Goal: Information Seeking & Learning: Learn about a topic

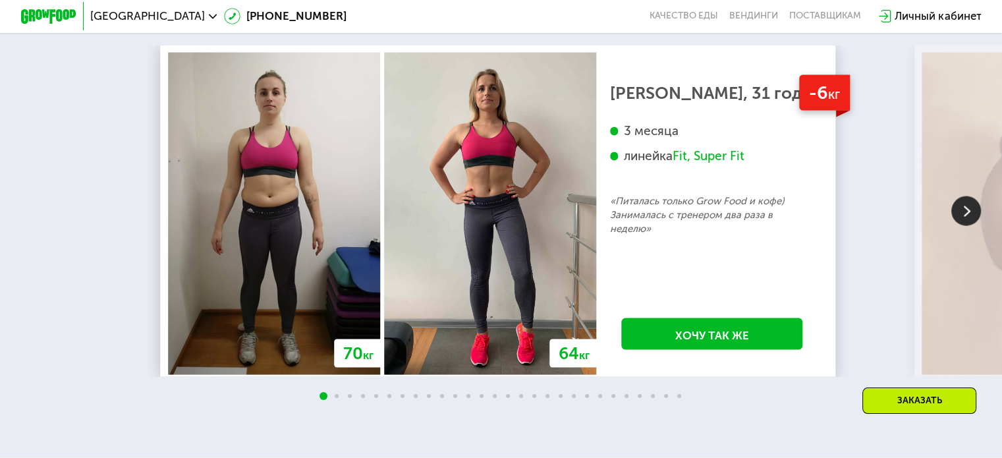
scroll to position [2533, 0]
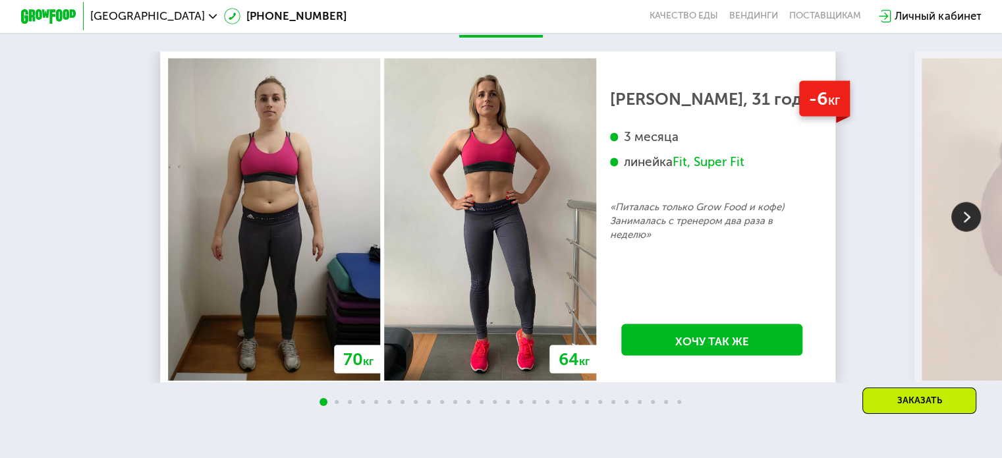
click at [967, 232] on img at bounding box center [966, 217] width 30 height 30
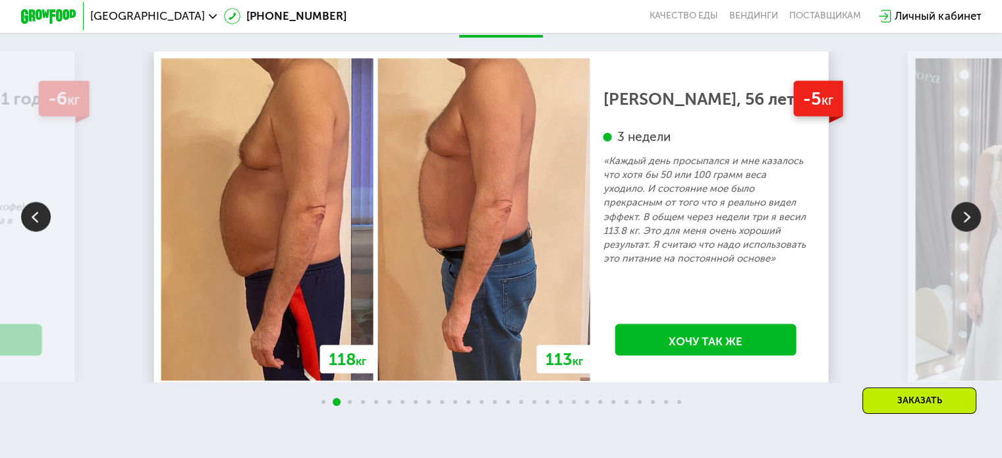
click at [967, 232] on img at bounding box center [966, 217] width 30 height 30
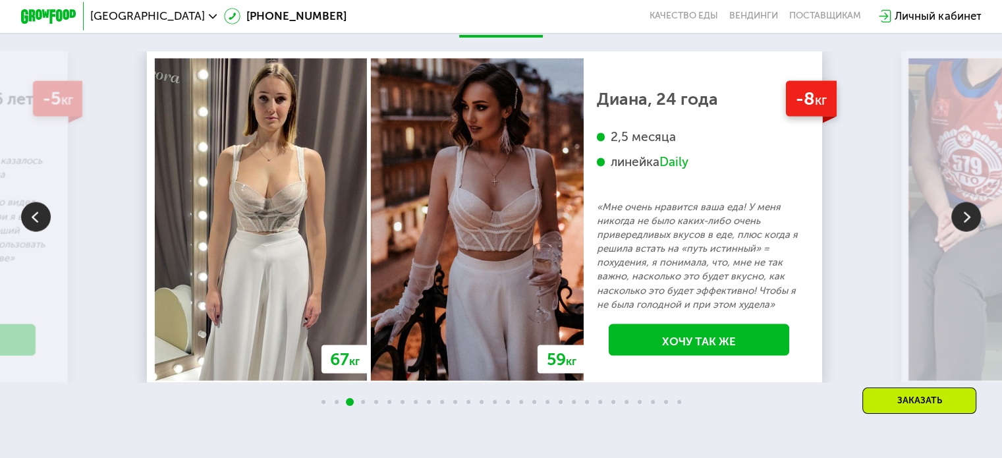
click at [967, 232] on img at bounding box center [966, 217] width 30 height 30
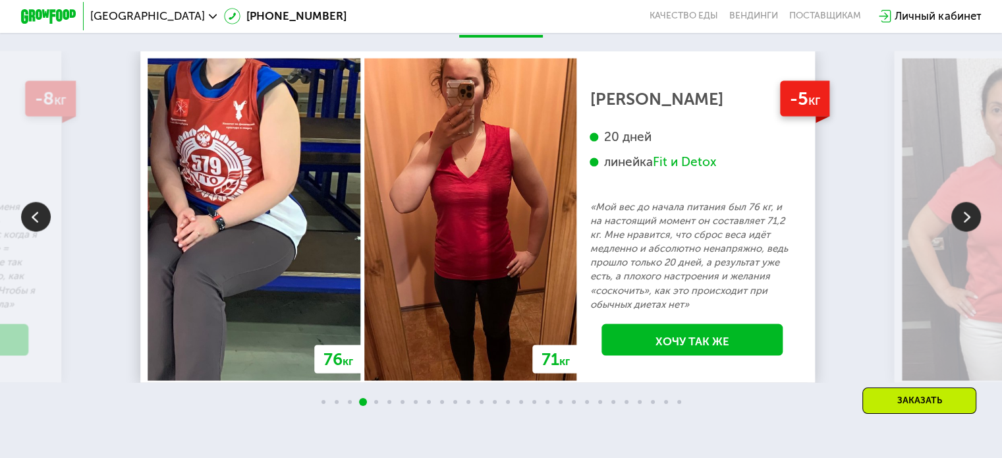
click at [963, 232] on img at bounding box center [966, 217] width 30 height 30
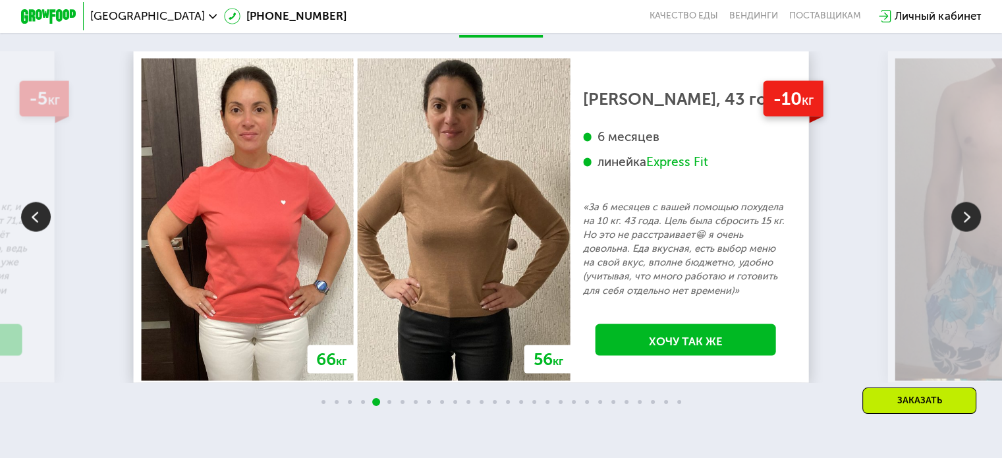
click at [959, 232] on img at bounding box center [966, 217] width 30 height 30
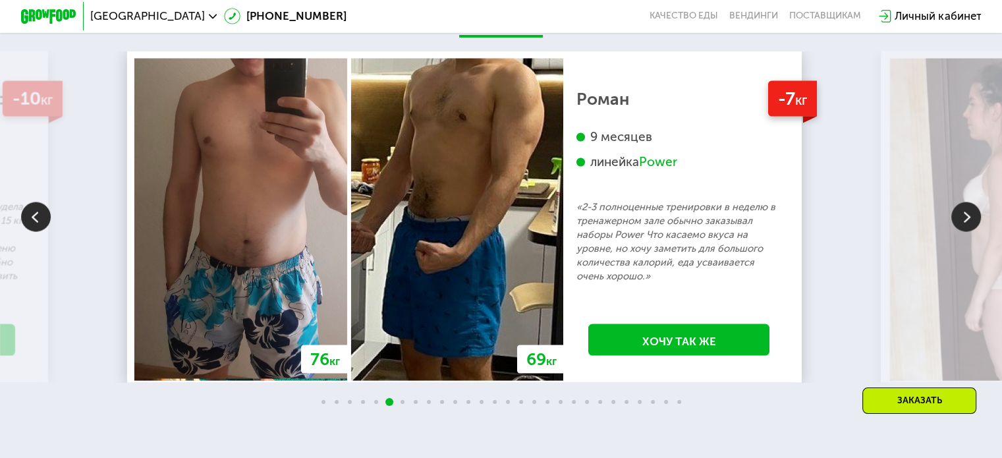
click at [954, 231] on img at bounding box center [966, 217] width 30 height 30
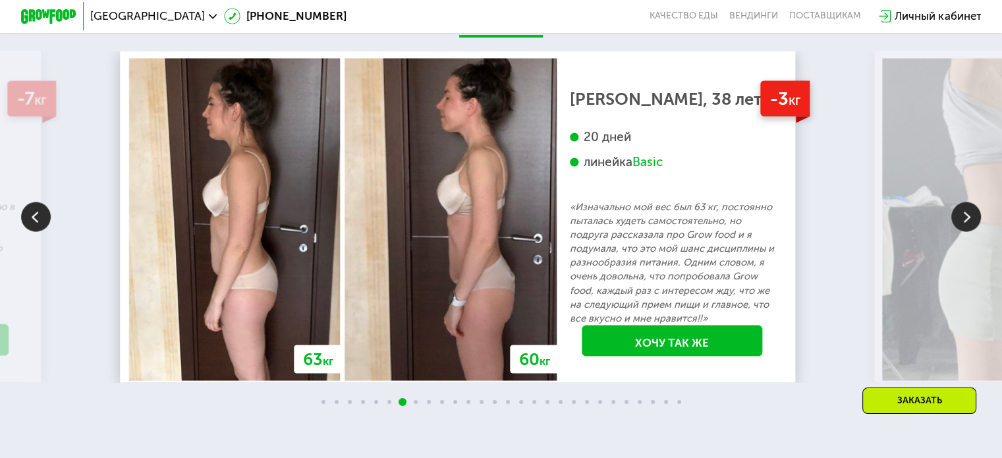
click at [954, 231] on img at bounding box center [966, 217] width 30 height 30
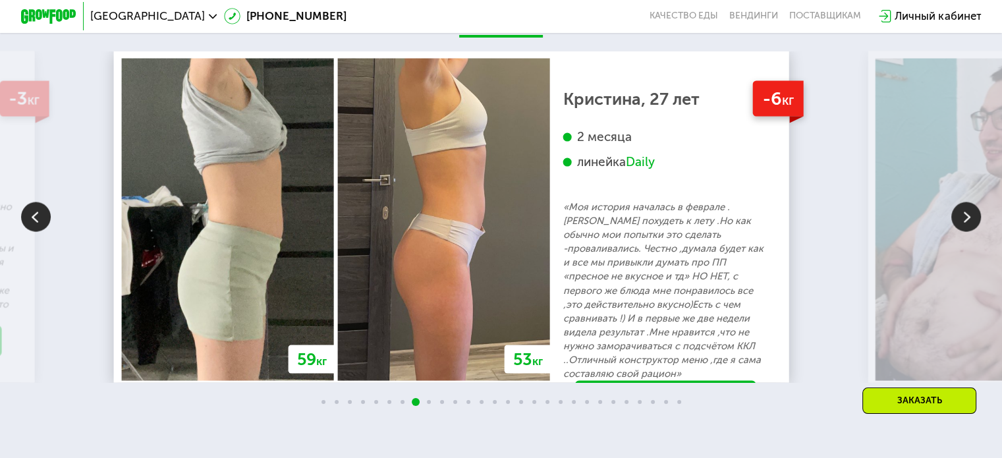
click at [954, 231] on img at bounding box center [966, 217] width 30 height 30
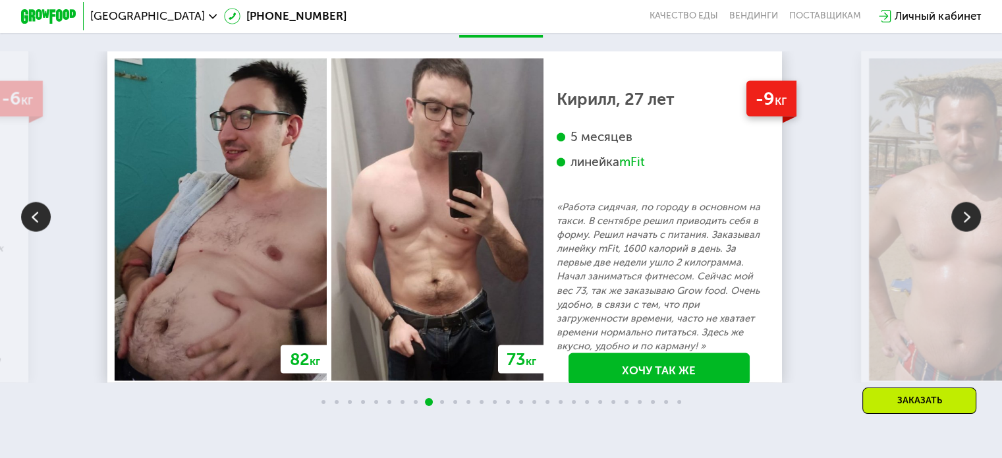
click at [954, 231] on img at bounding box center [966, 217] width 30 height 30
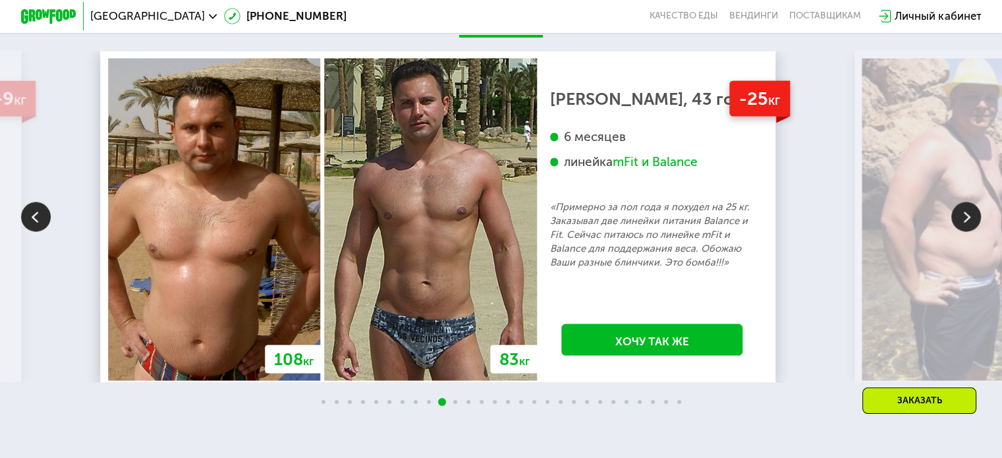
click at [954, 231] on img at bounding box center [966, 217] width 30 height 30
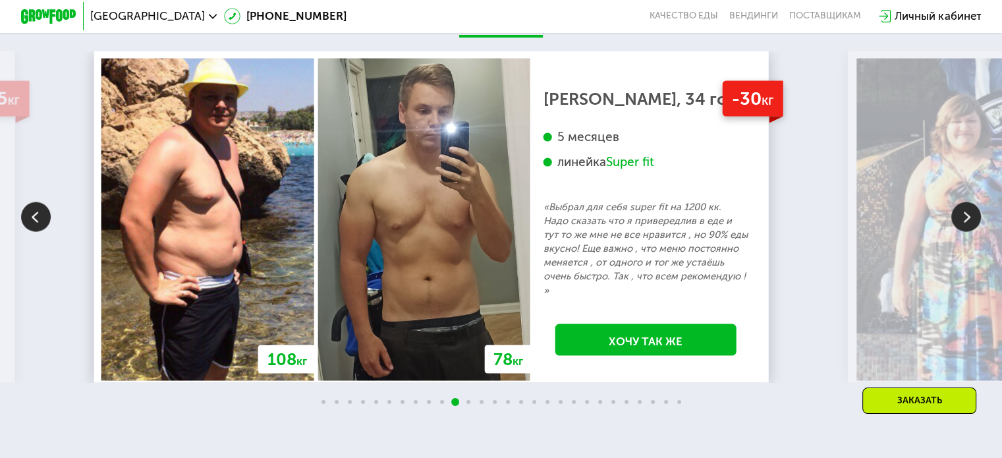
click at [954, 231] on img at bounding box center [966, 217] width 30 height 30
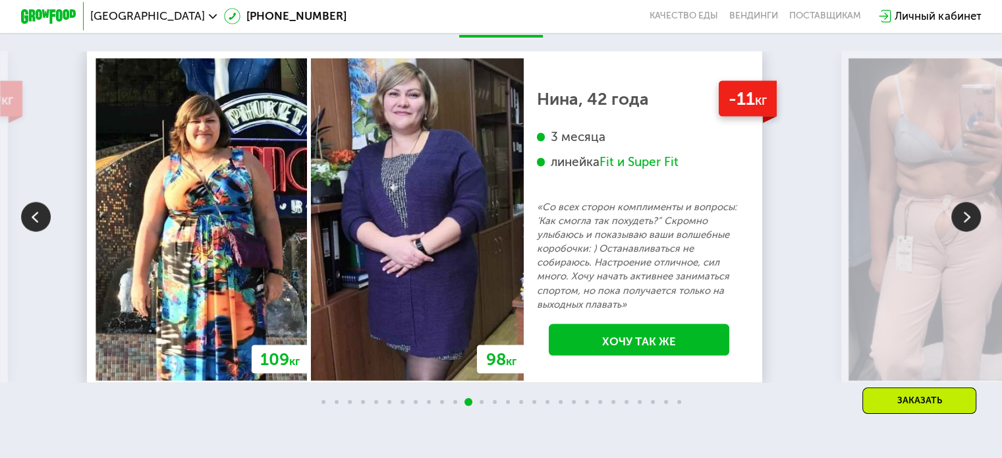
click at [954, 231] on img at bounding box center [966, 217] width 30 height 30
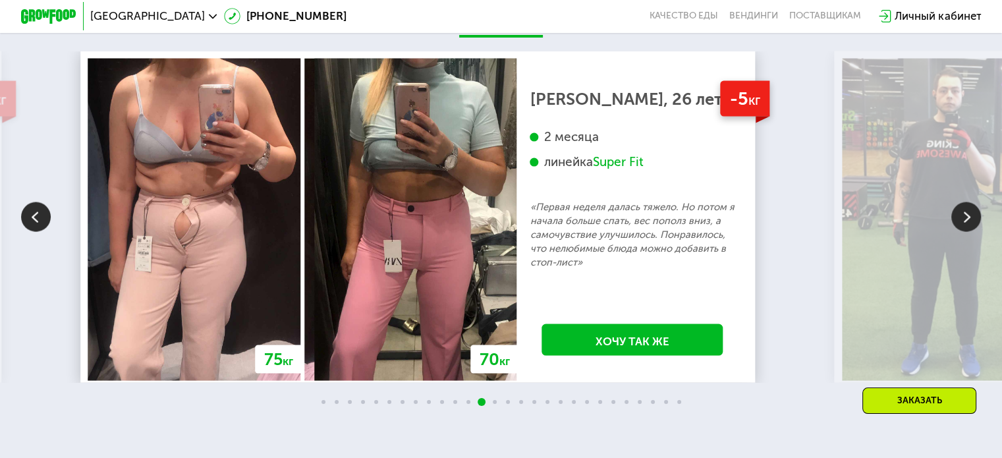
click at [954, 231] on img at bounding box center [966, 217] width 30 height 30
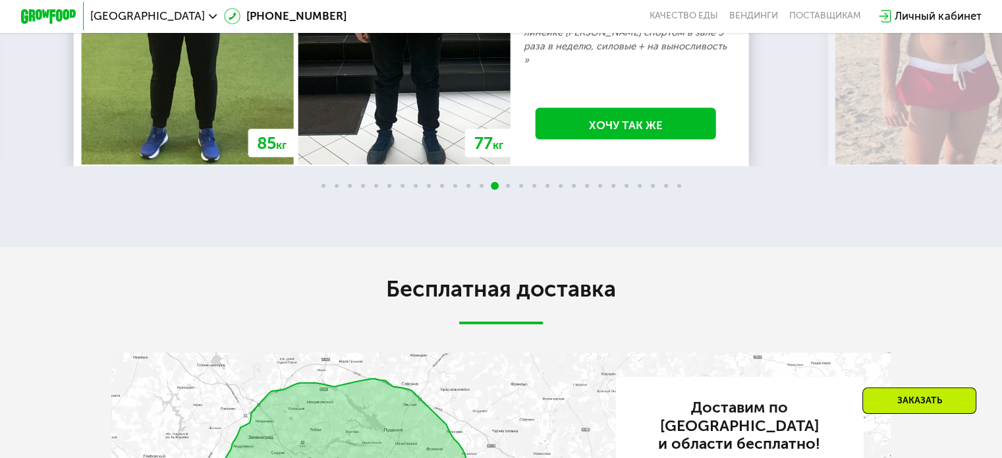
scroll to position [2599, 0]
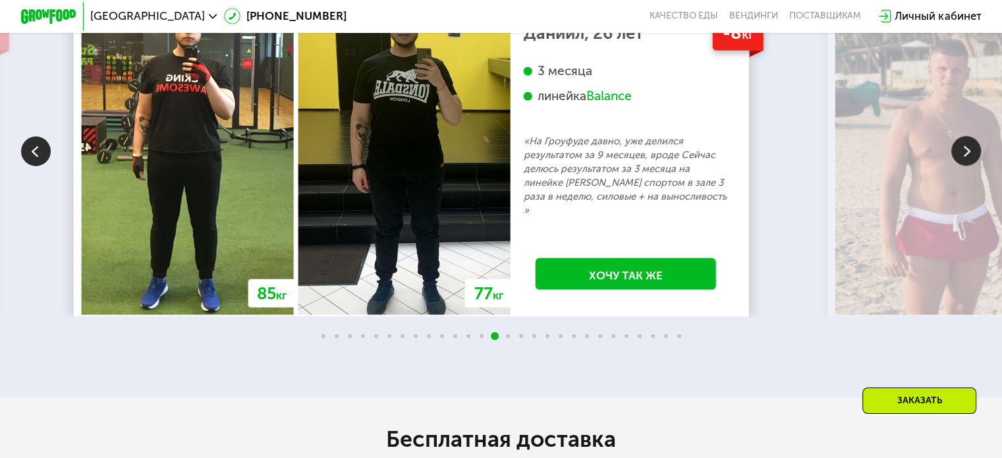
click at [965, 166] on img at bounding box center [966, 151] width 30 height 30
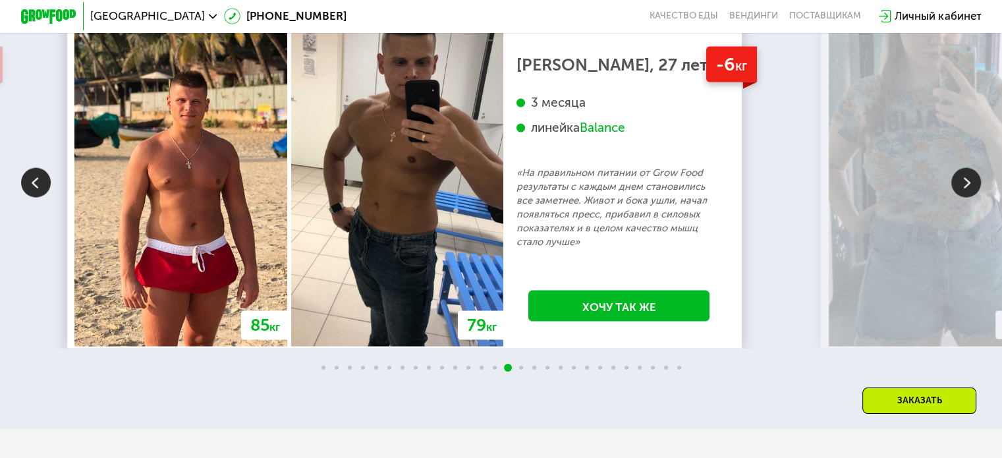
scroll to position [2533, 0]
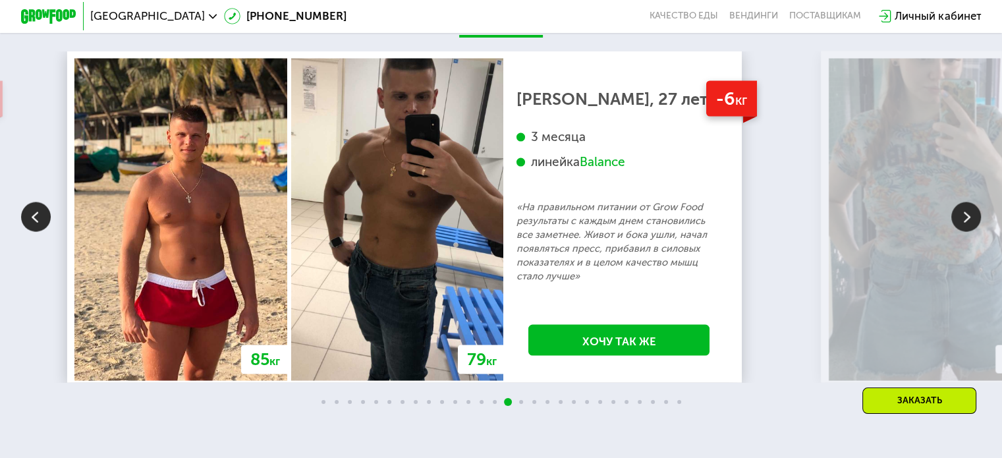
click at [962, 232] on img at bounding box center [966, 217] width 30 height 30
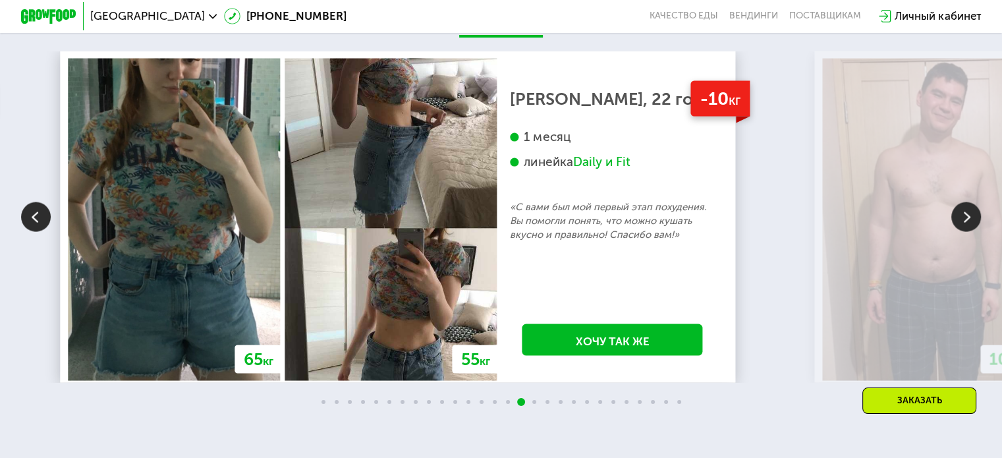
click at [962, 232] on img at bounding box center [966, 217] width 30 height 30
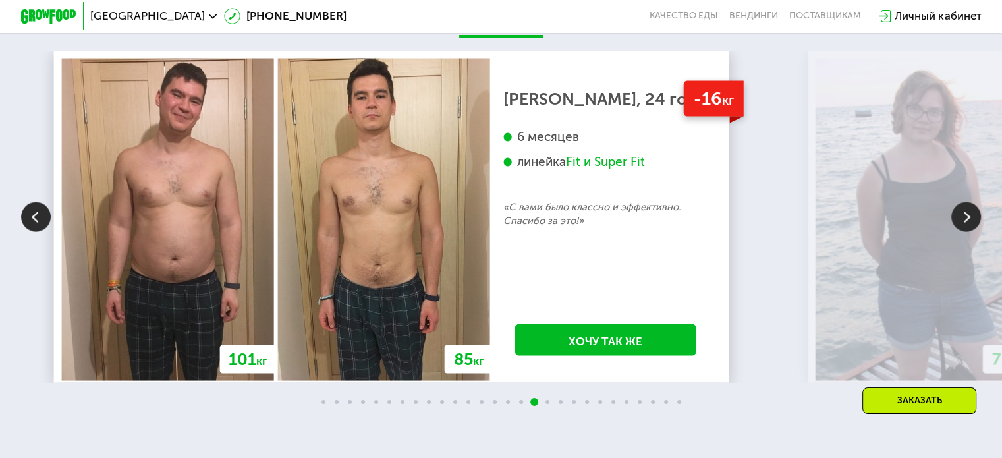
click at [38, 232] on img at bounding box center [36, 217] width 30 height 30
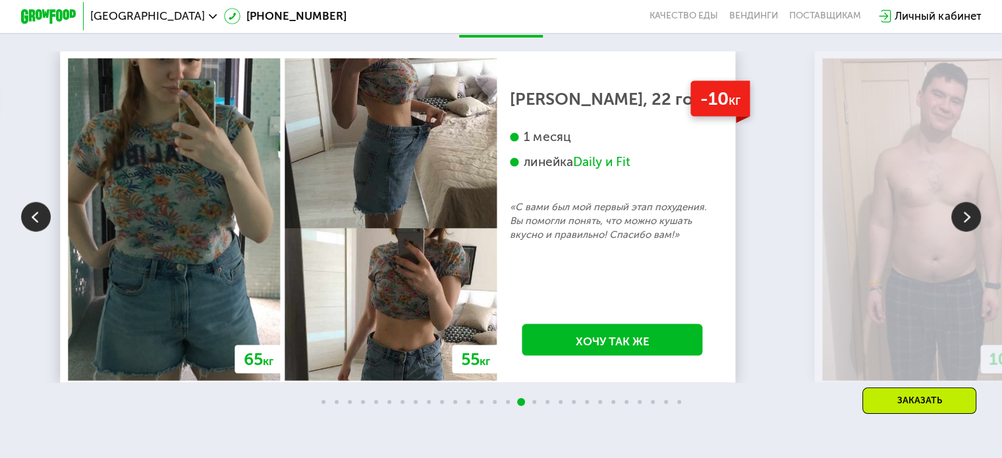
click at [38, 232] on img at bounding box center [36, 217] width 30 height 30
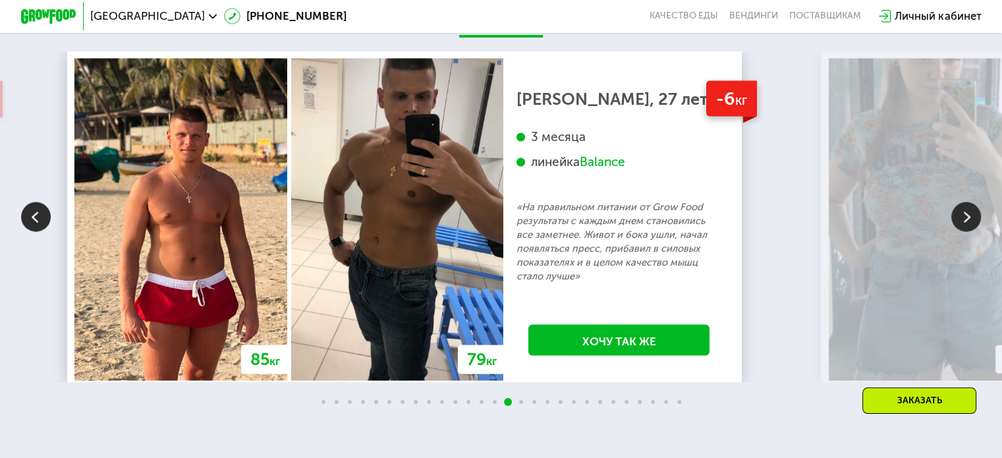
click at [38, 232] on img at bounding box center [36, 217] width 30 height 30
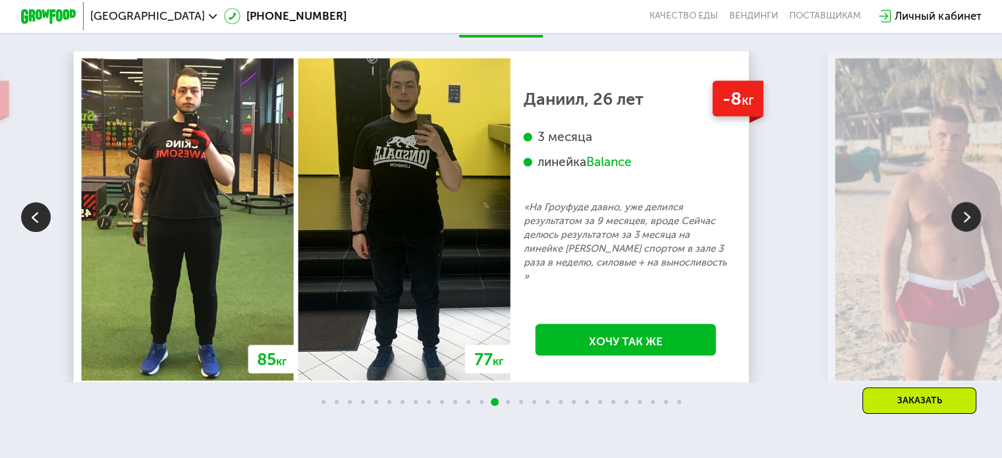
click at [38, 232] on img at bounding box center [36, 217] width 30 height 30
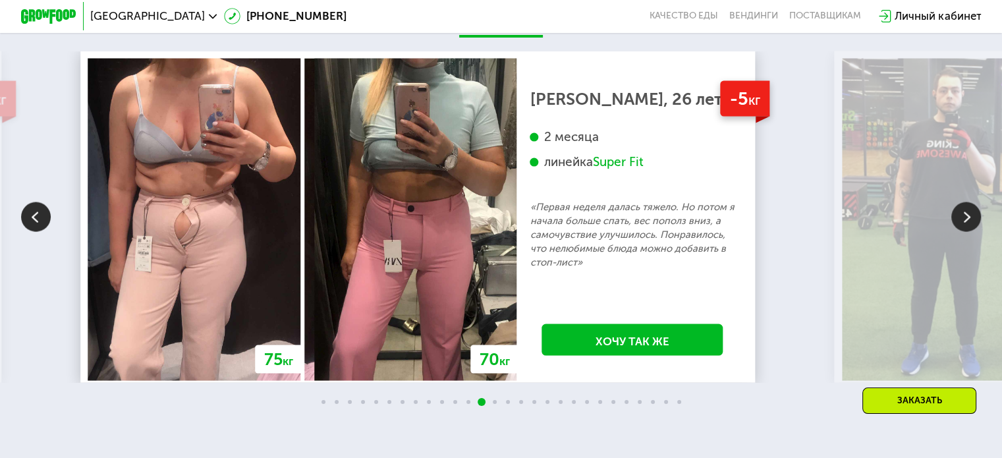
click at [38, 232] on img at bounding box center [36, 217] width 30 height 30
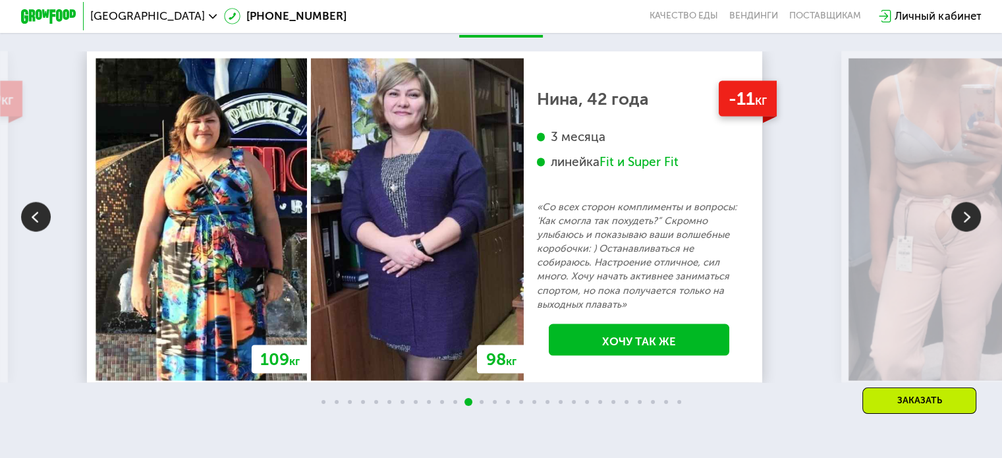
click at [38, 232] on img at bounding box center [36, 217] width 30 height 30
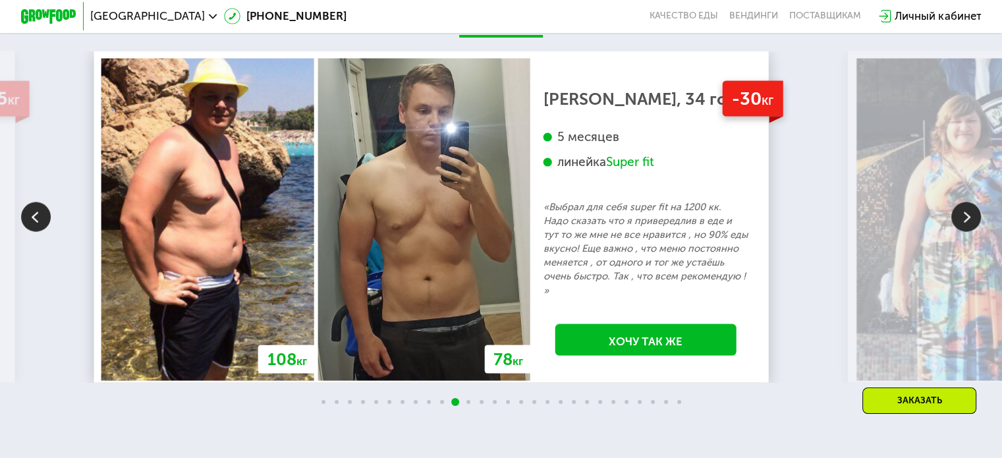
click at [38, 232] on img at bounding box center [36, 217] width 30 height 30
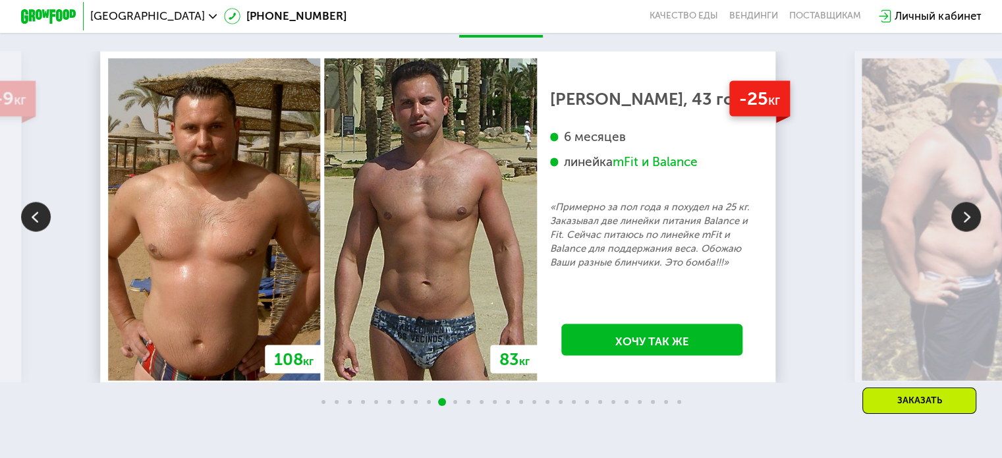
click at [38, 232] on img at bounding box center [36, 217] width 30 height 30
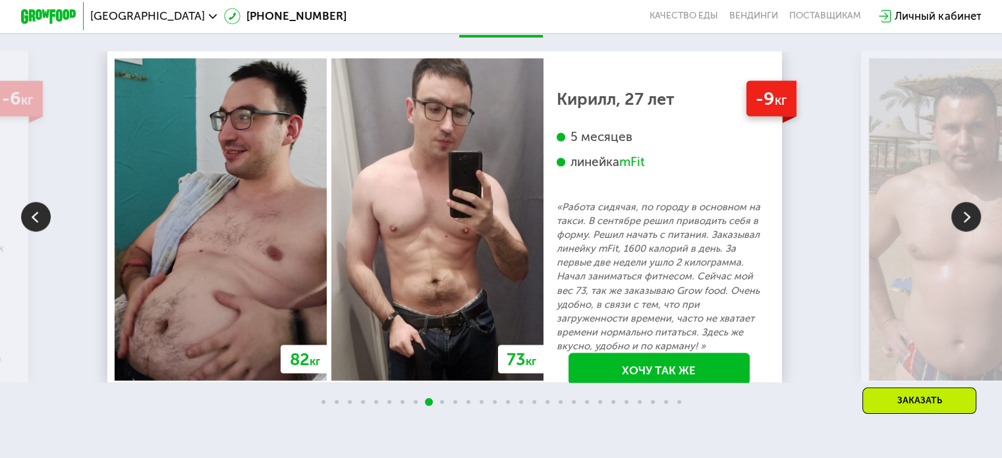
click at [969, 232] on img at bounding box center [966, 217] width 30 height 30
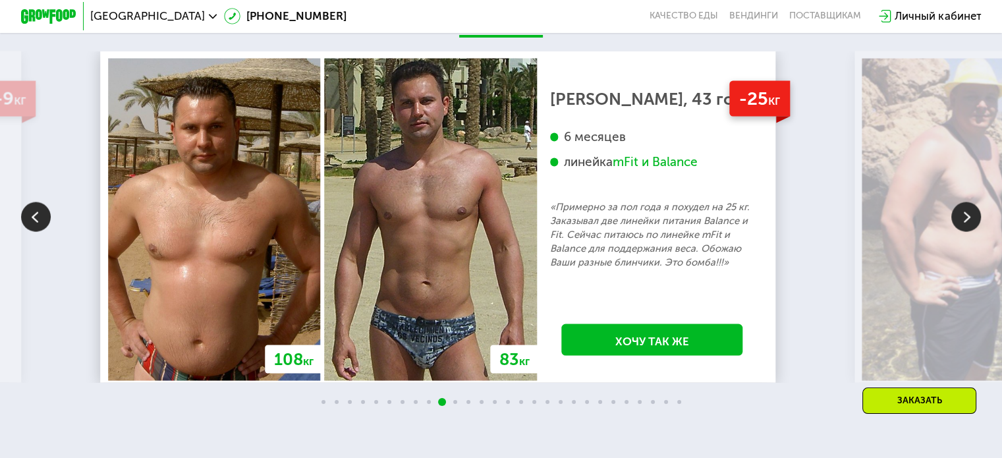
click at [969, 232] on img at bounding box center [966, 217] width 30 height 30
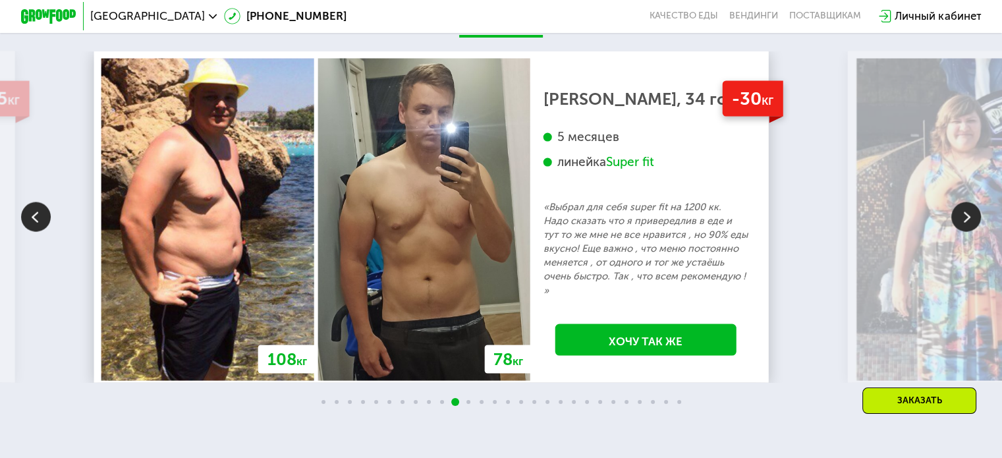
click at [969, 232] on img at bounding box center [966, 217] width 30 height 30
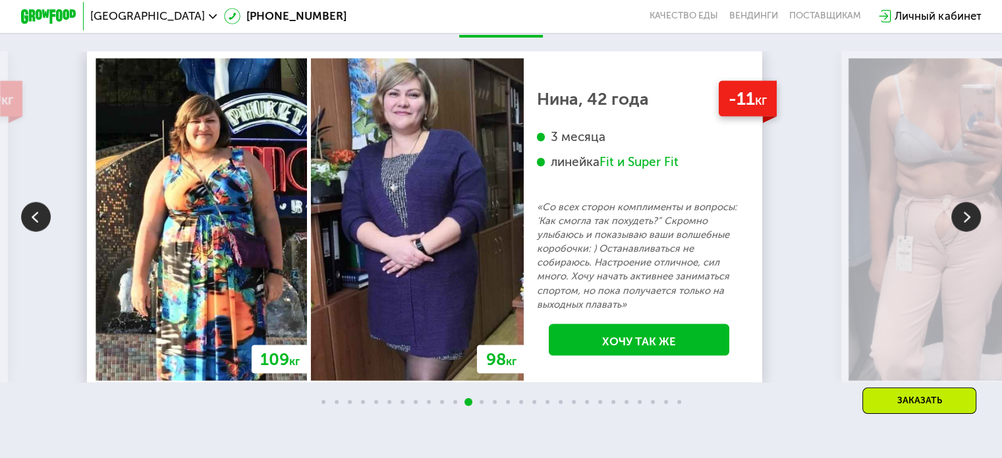
click at [969, 232] on img at bounding box center [966, 217] width 30 height 30
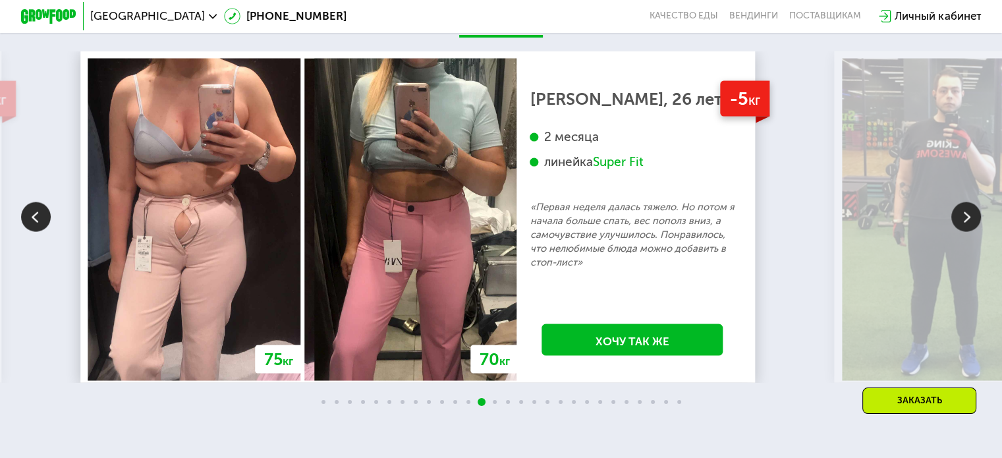
click at [969, 232] on img at bounding box center [966, 217] width 30 height 30
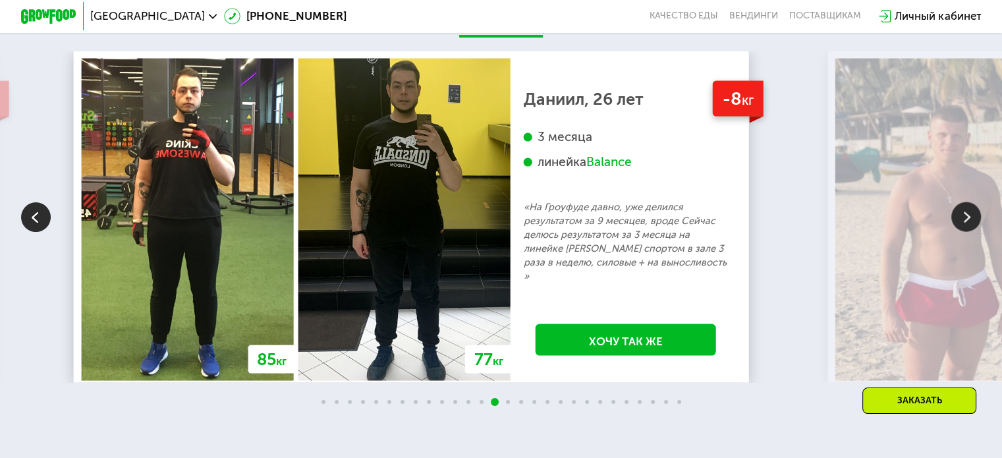
click at [969, 232] on img at bounding box center [966, 217] width 30 height 30
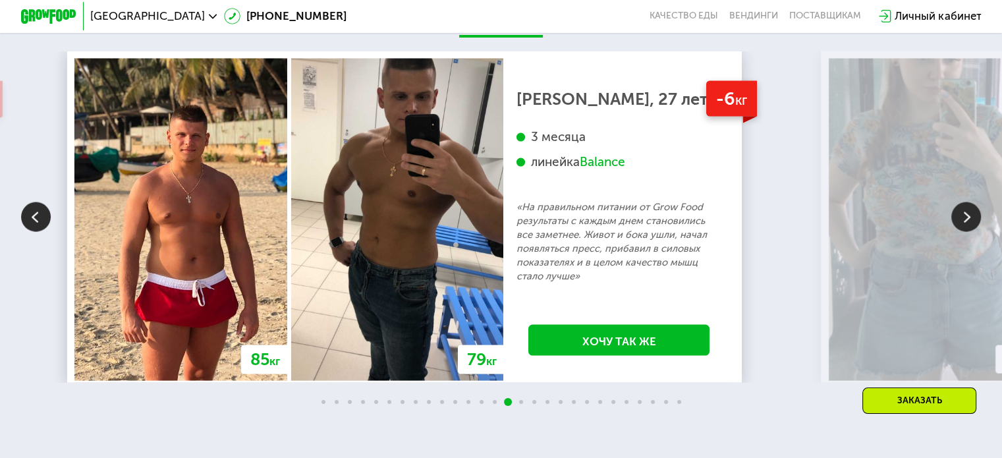
click at [969, 232] on img at bounding box center [966, 217] width 30 height 30
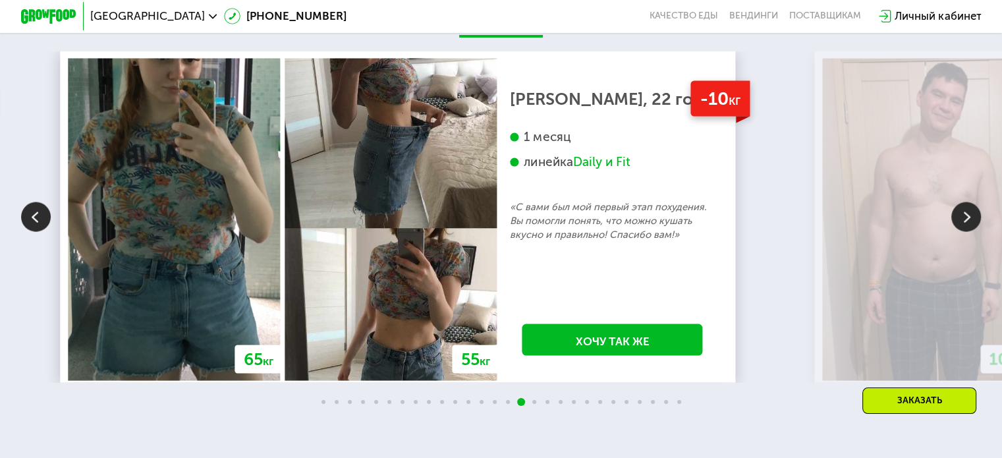
click at [969, 232] on img at bounding box center [966, 217] width 30 height 30
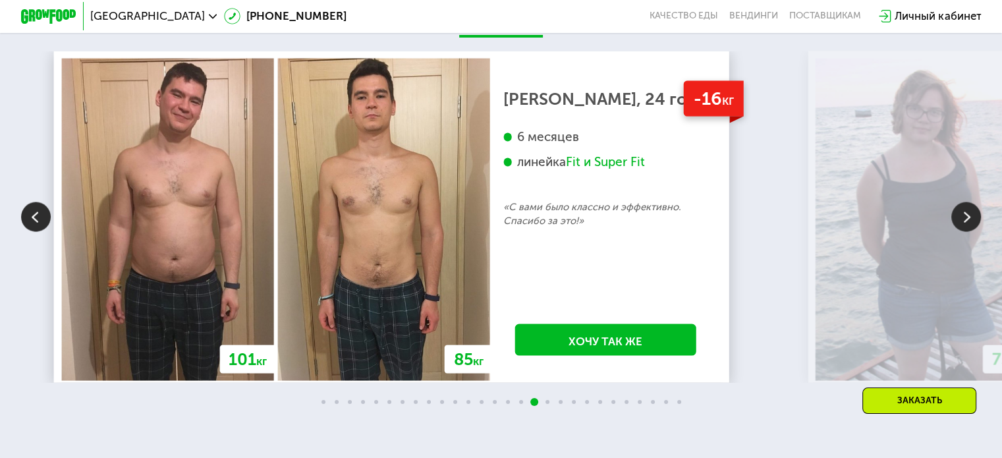
click at [969, 232] on img at bounding box center [966, 217] width 30 height 30
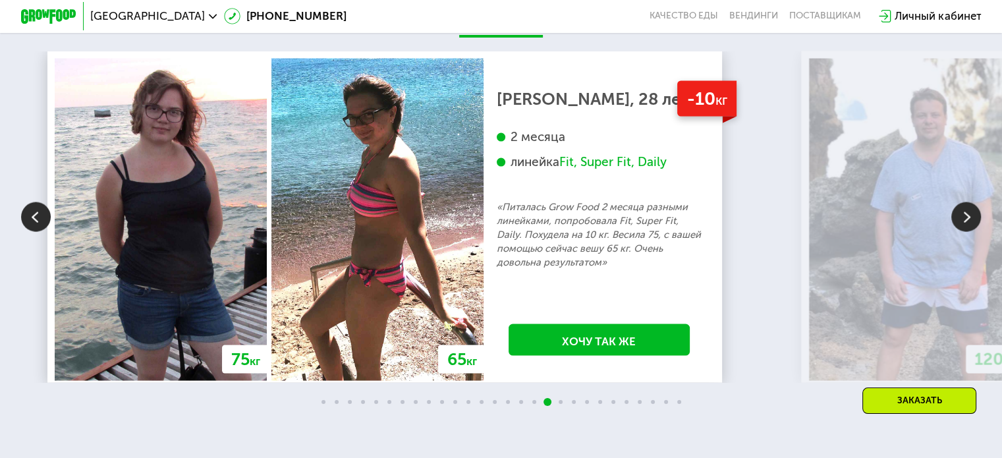
click at [969, 232] on img at bounding box center [966, 217] width 30 height 30
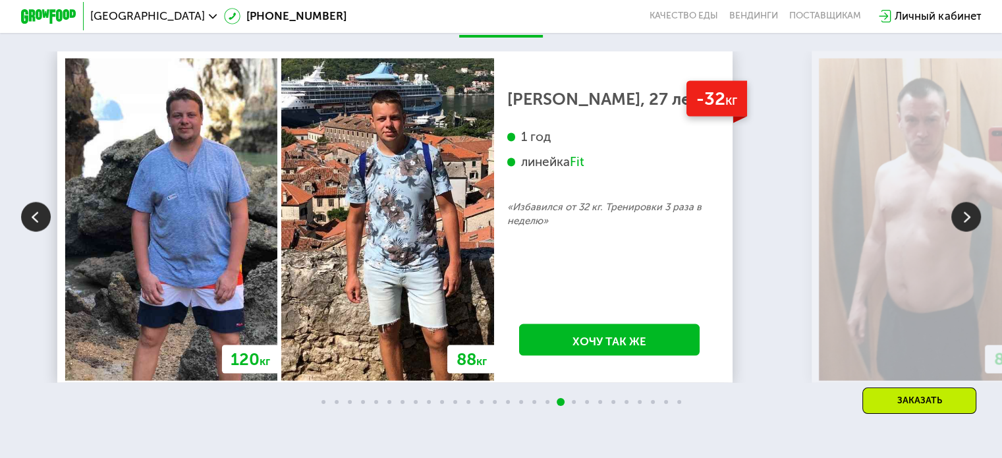
click at [636, 145] on div "1 год" at bounding box center [609, 137] width 204 height 16
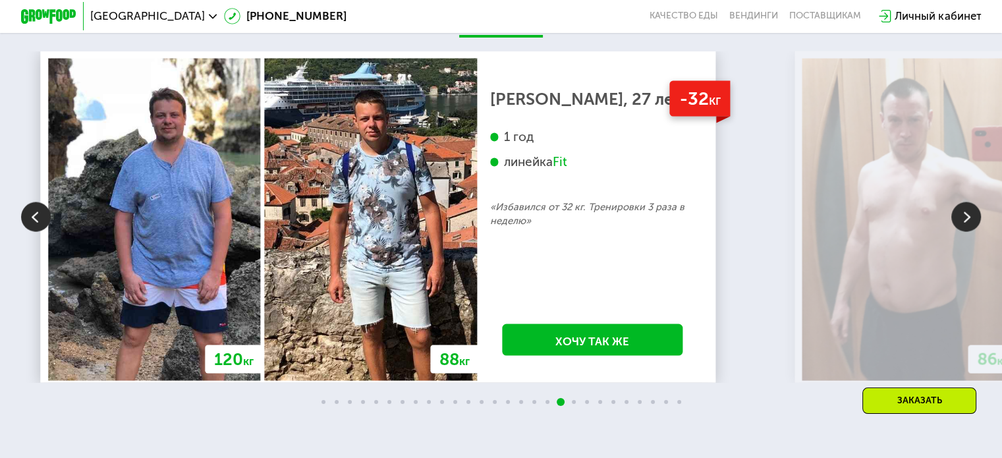
click at [969, 230] on img at bounding box center [966, 217] width 30 height 30
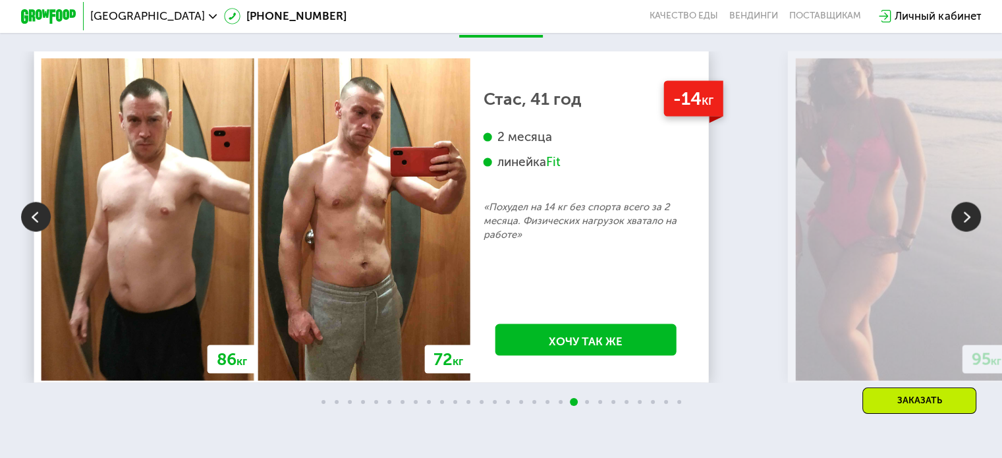
click at [969, 230] on img at bounding box center [966, 217] width 30 height 30
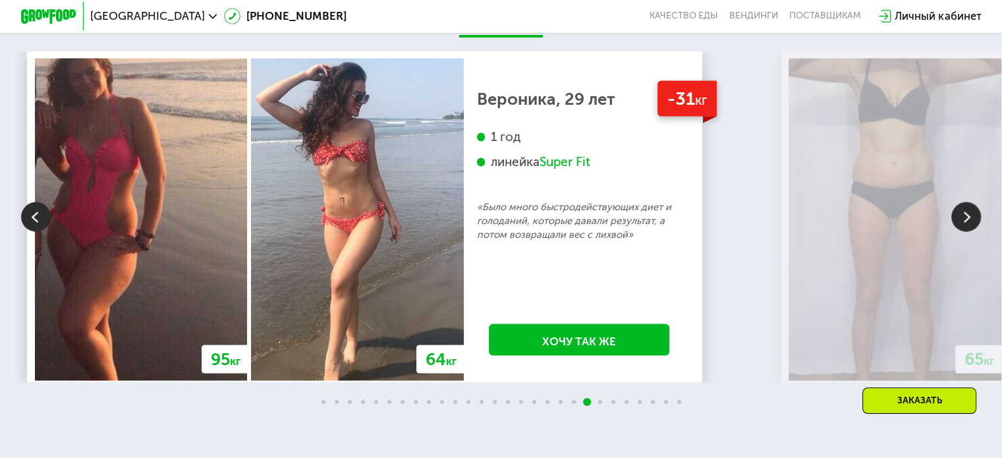
click at [968, 230] on img at bounding box center [966, 217] width 30 height 30
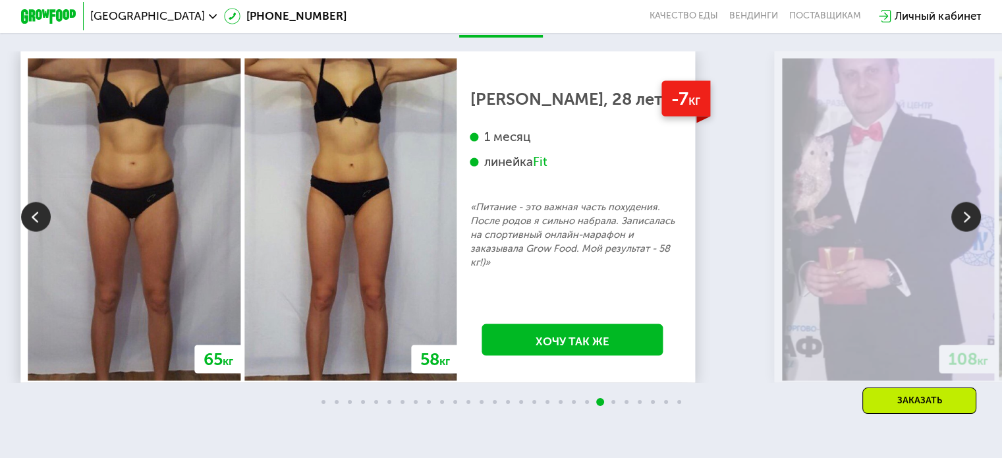
click at [45, 232] on img at bounding box center [36, 217] width 30 height 30
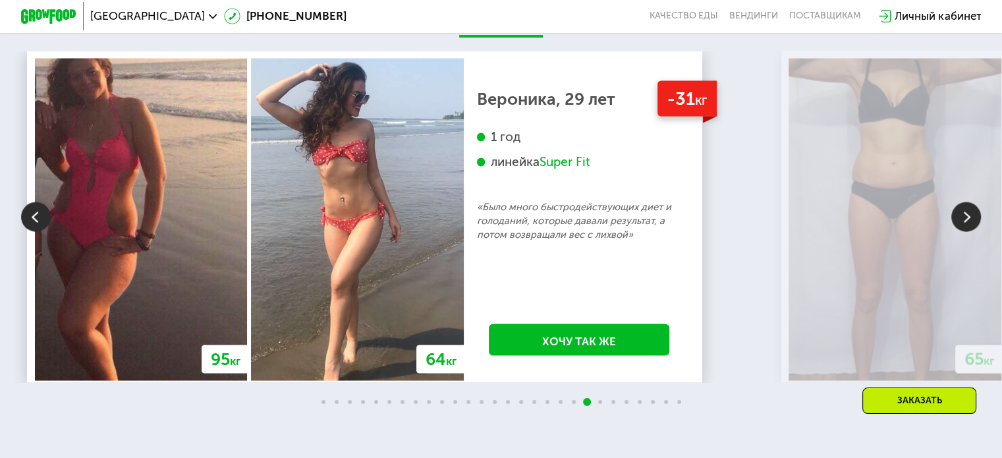
click at [966, 232] on img at bounding box center [966, 217] width 30 height 30
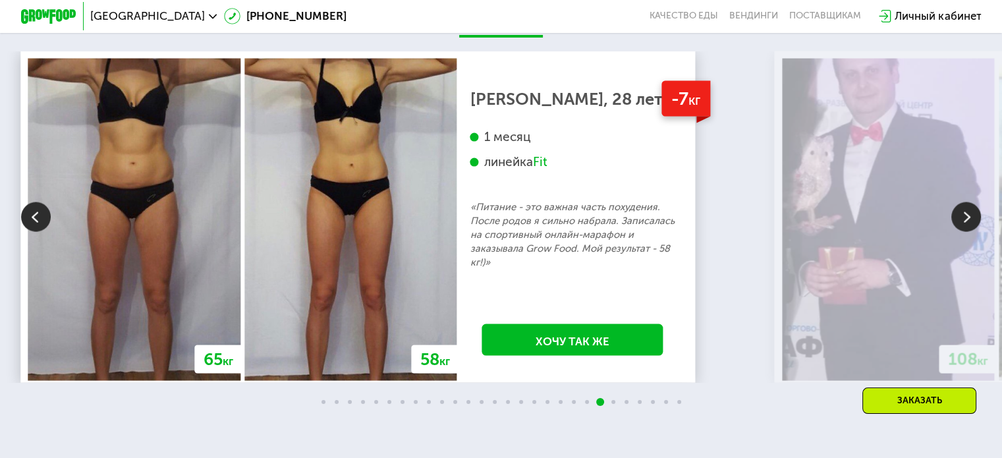
click at [967, 231] on img at bounding box center [966, 217] width 30 height 30
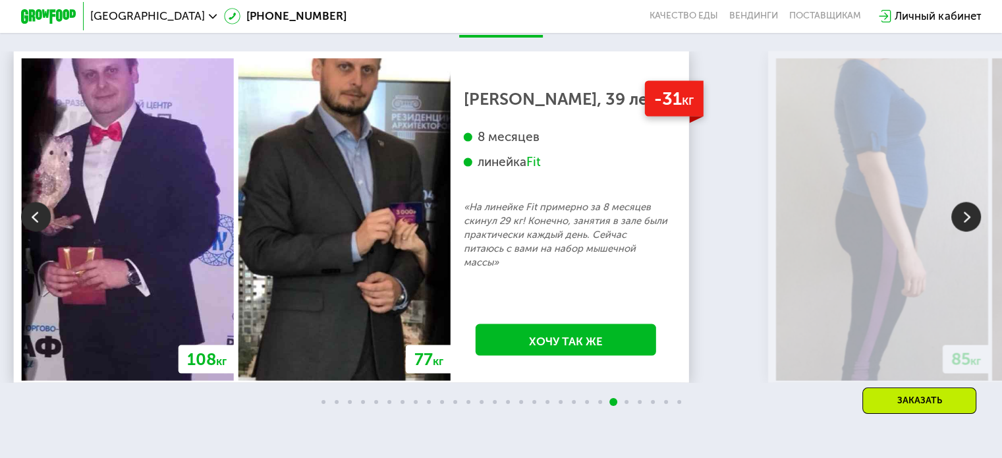
click at [965, 232] on img at bounding box center [966, 217] width 30 height 30
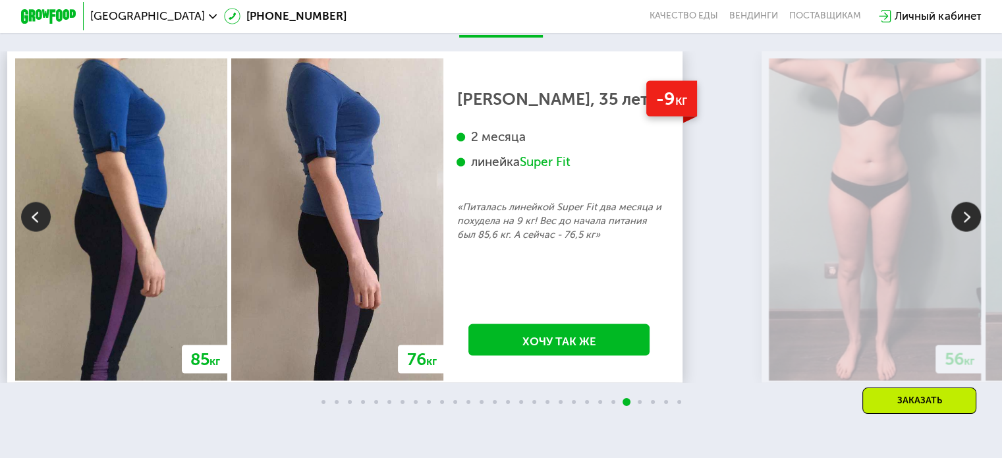
click at [967, 232] on img at bounding box center [966, 217] width 30 height 30
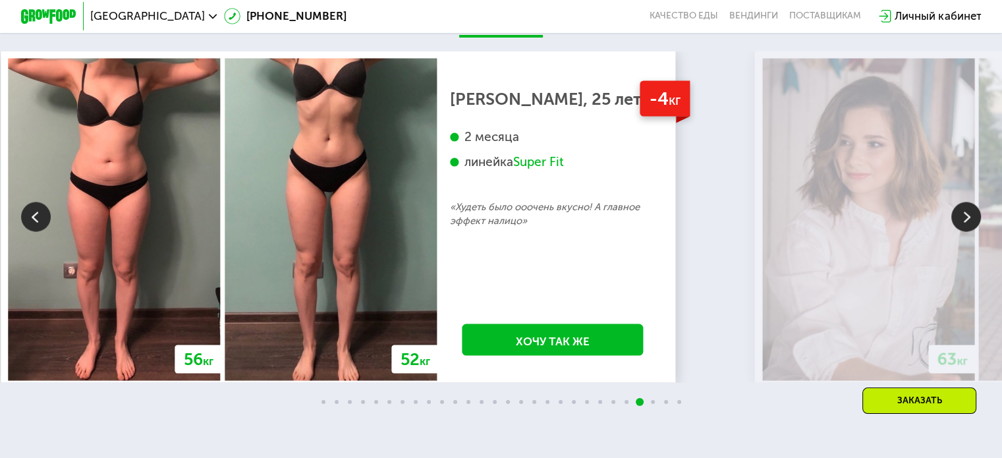
click at [964, 232] on img at bounding box center [966, 217] width 30 height 30
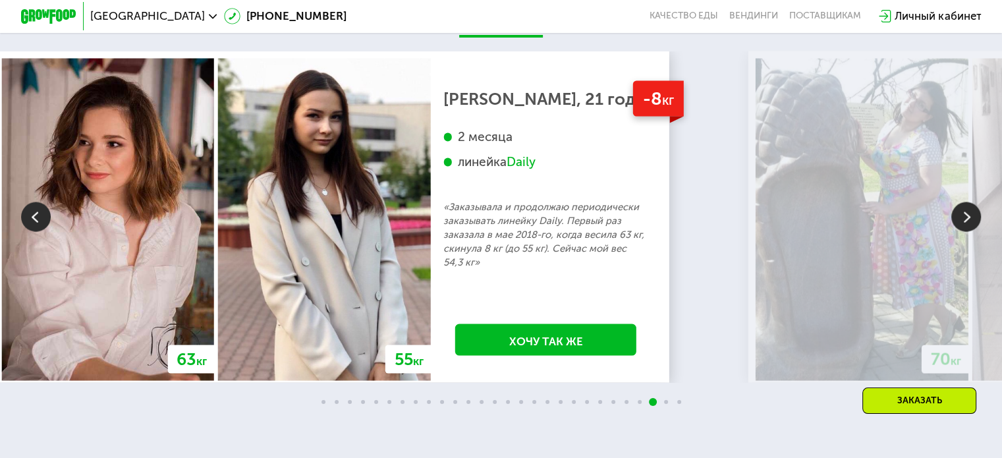
click at [964, 232] on img at bounding box center [966, 217] width 30 height 30
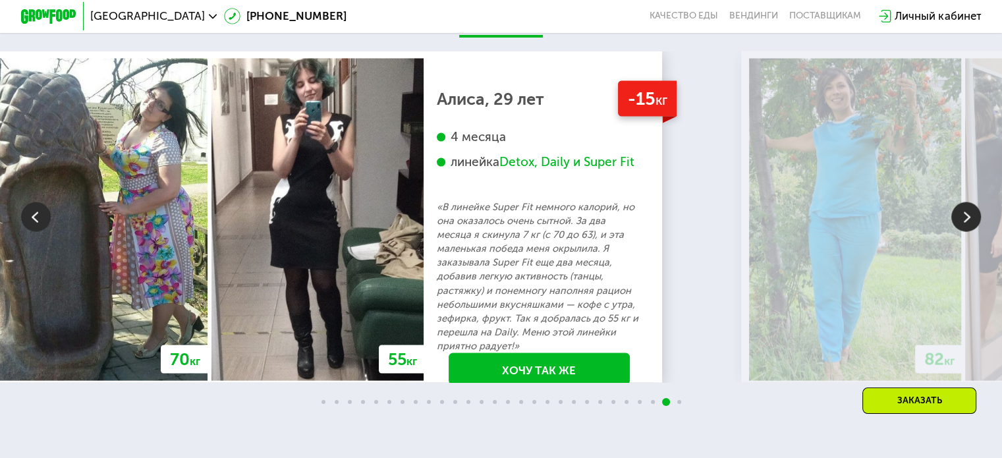
click at [967, 232] on img at bounding box center [966, 217] width 30 height 30
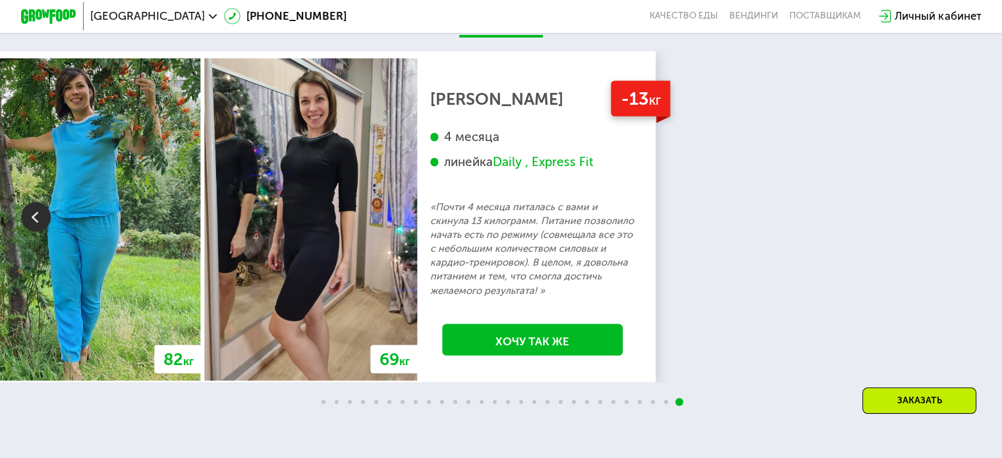
click at [967, 237] on div "70 кг 64 кг -6 кг [PERSON_NAME], 31 год 3 месяца линейка Fit, Super Fit «Питала…" at bounding box center [501, 216] width 1002 height 331
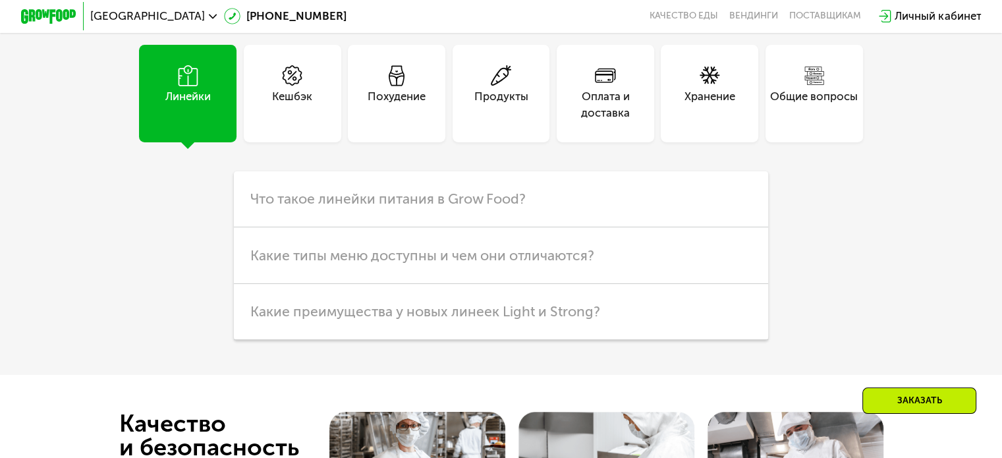
scroll to position [3587, 0]
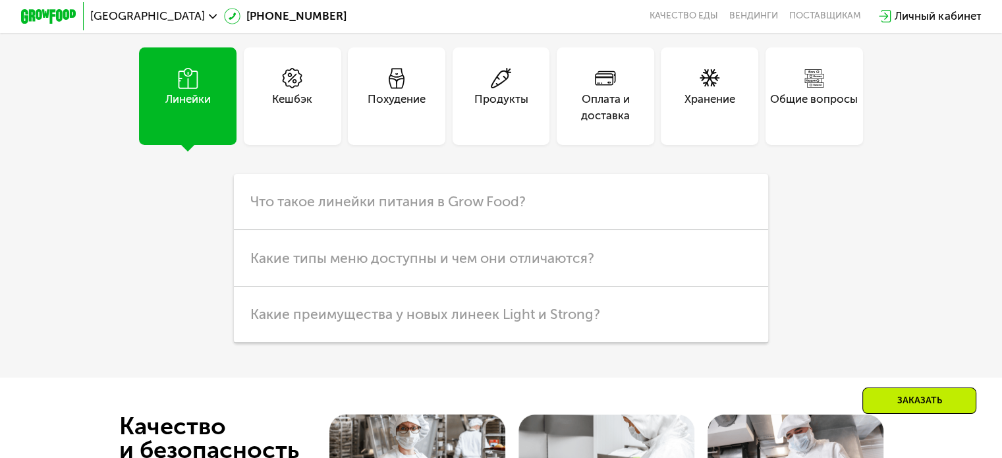
click at [292, 118] on div "Кешбэк" at bounding box center [292, 108] width 40 height 34
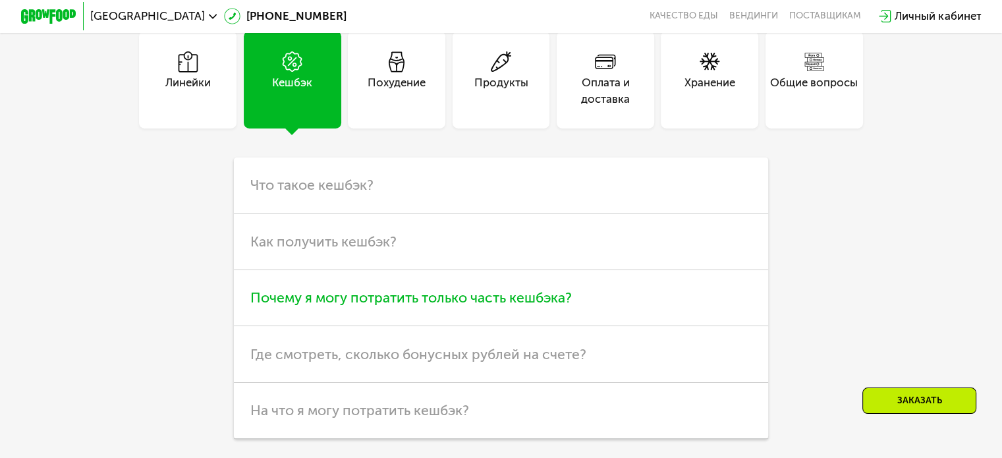
scroll to position [3521, 0]
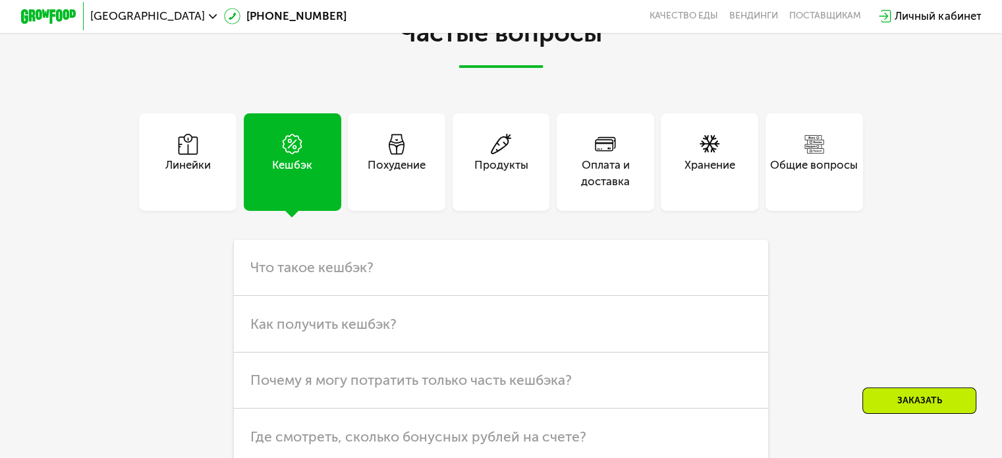
click at [390, 186] on div "Похудение" at bounding box center [396, 174] width 58 height 34
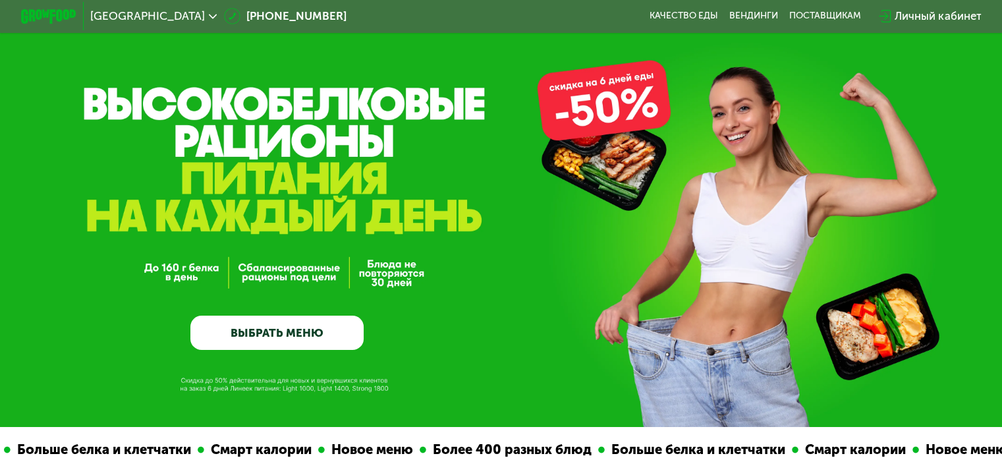
scroll to position [0, 0]
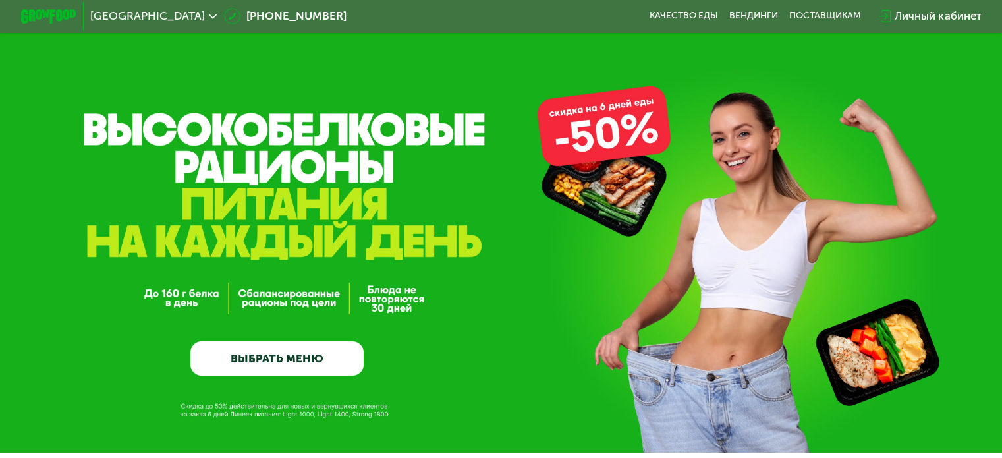
click at [41, 13] on img at bounding box center [48, 16] width 55 height 14
click at [926, 16] on div "Личный кабинет" at bounding box center [937, 16] width 86 height 16
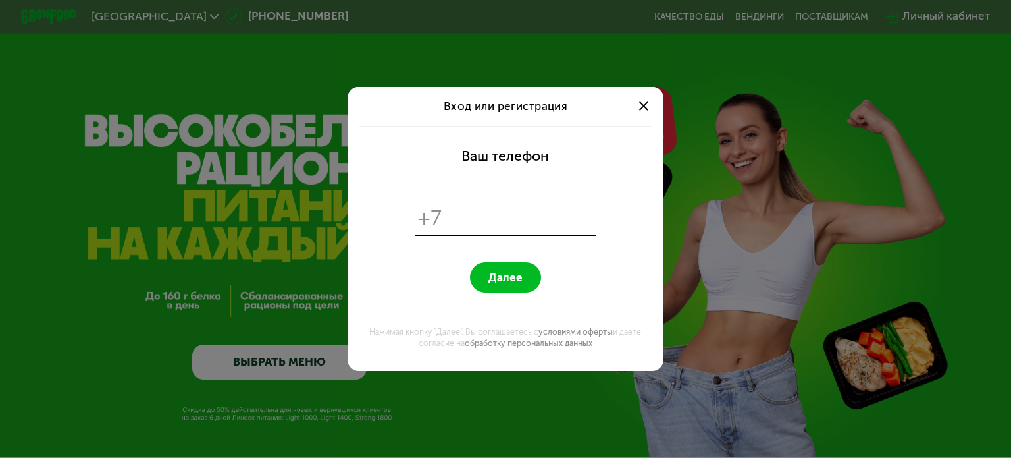
click at [647, 103] on span at bounding box center [643, 105] width 9 height 9
